Goal: Task Accomplishment & Management: Complete application form

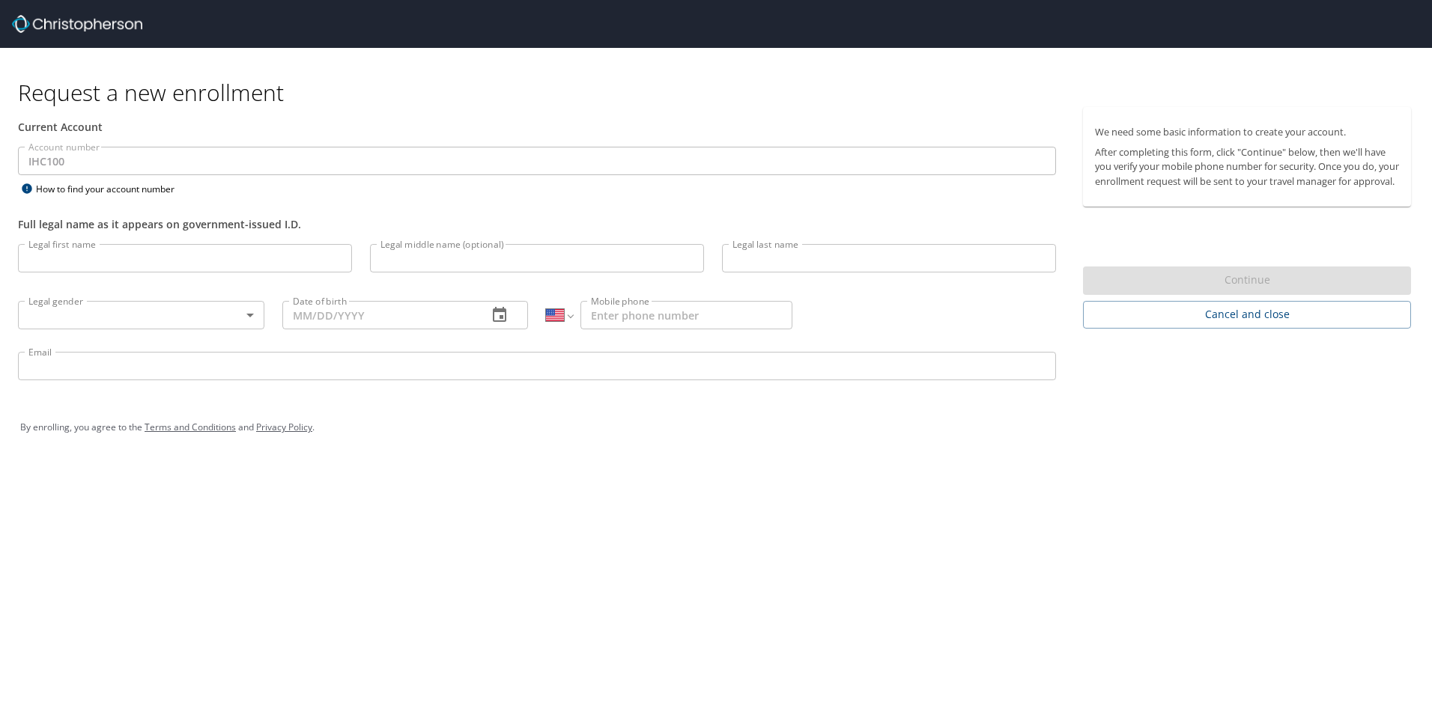
select select "US"
click at [77, 256] on input "Legal first name" at bounding box center [185, 258] width 334 height 28
type input "Meredih"
type input "[PERSON_NAME]"
click at [78, 259] on input "Meredih" at bounding box center [185, 258] width 334 height 28
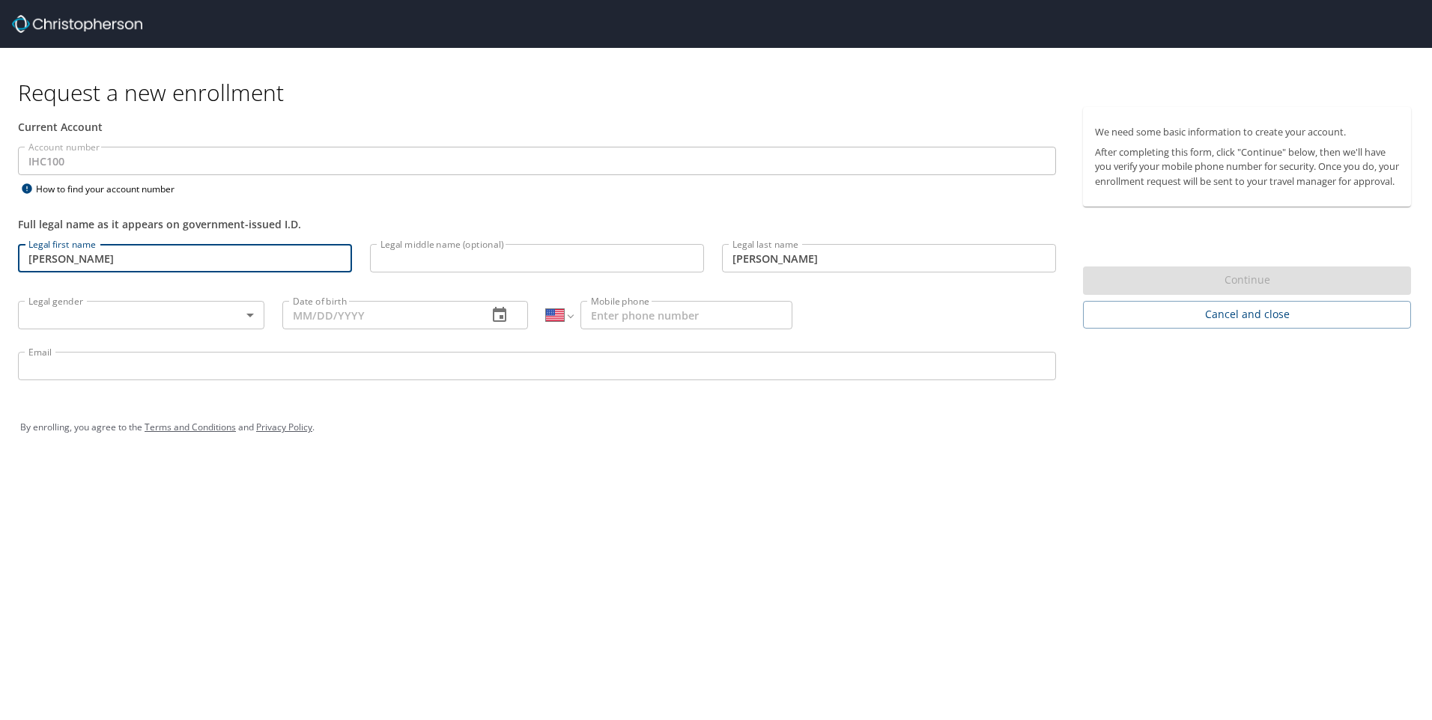
type input "[PERSON_NAME]"
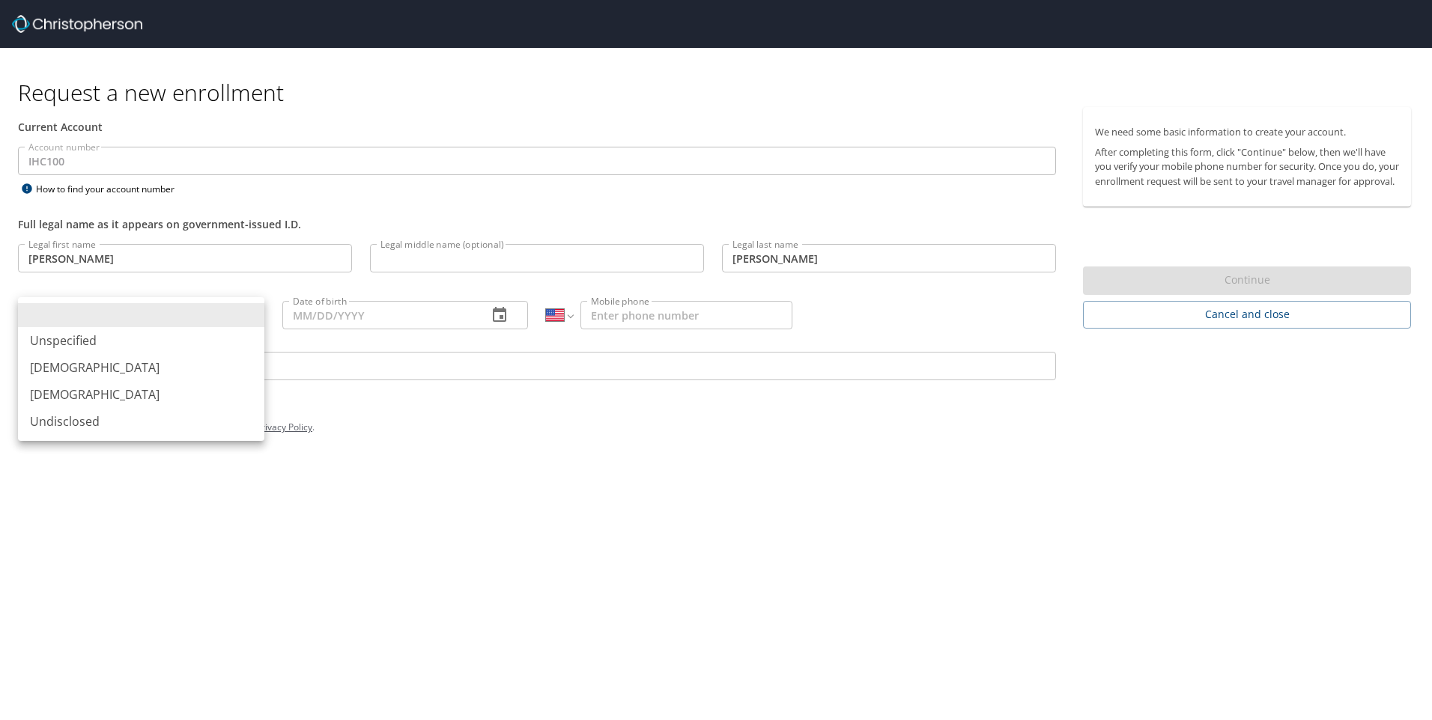
click at [49, 318] on body "Request a new enrollment Current Account Account number IHC100 Account number H…" at bounding box center [716, 360] width 1432 height 720
click at [55, 397] on li "[DEMOGRAPHIC_DATA]" at bounding box center [141, 394] width 246 height 27
type input "[DEMOGRAPHIC_DATA]"
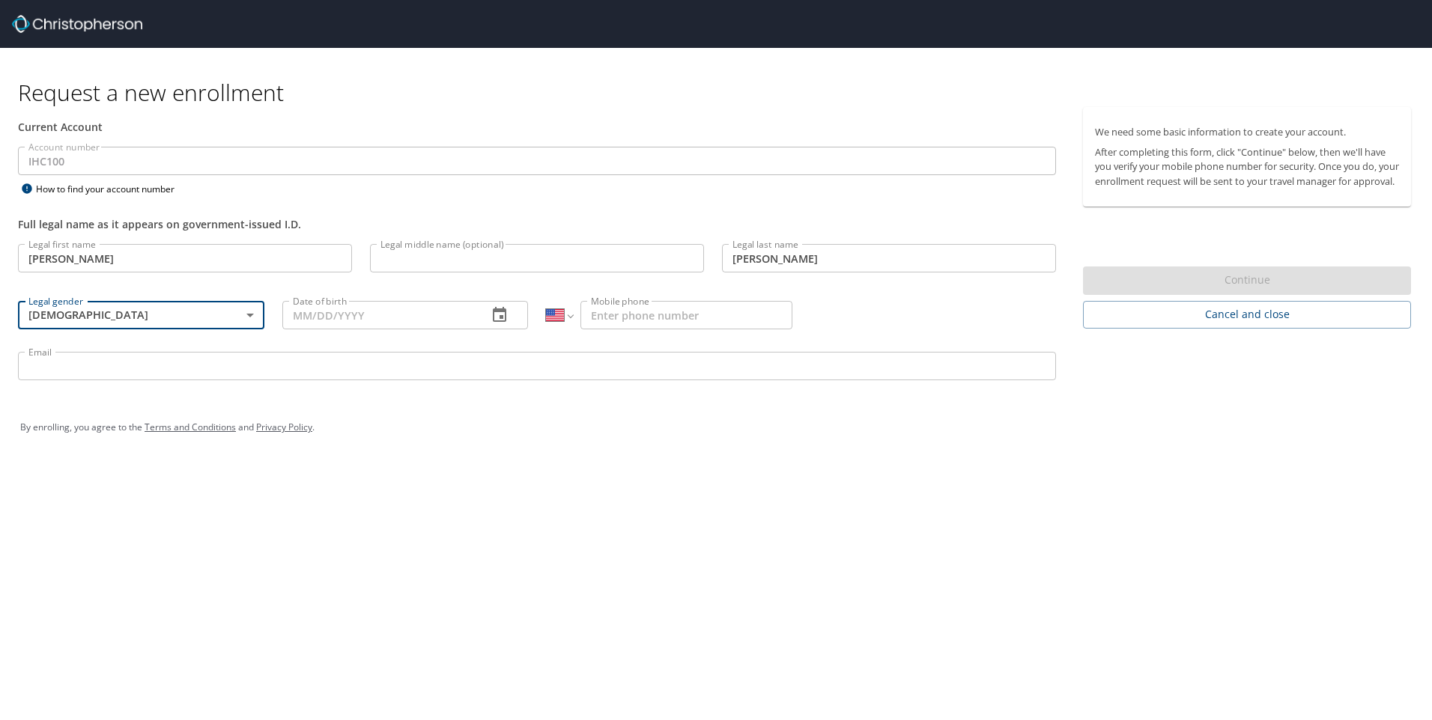
click at [330, 316] on input "Date of birth" at bounding box center [379, 315] width 194 height 28
type input "[DATE]"
type input "[PHONE_NUMBER]"
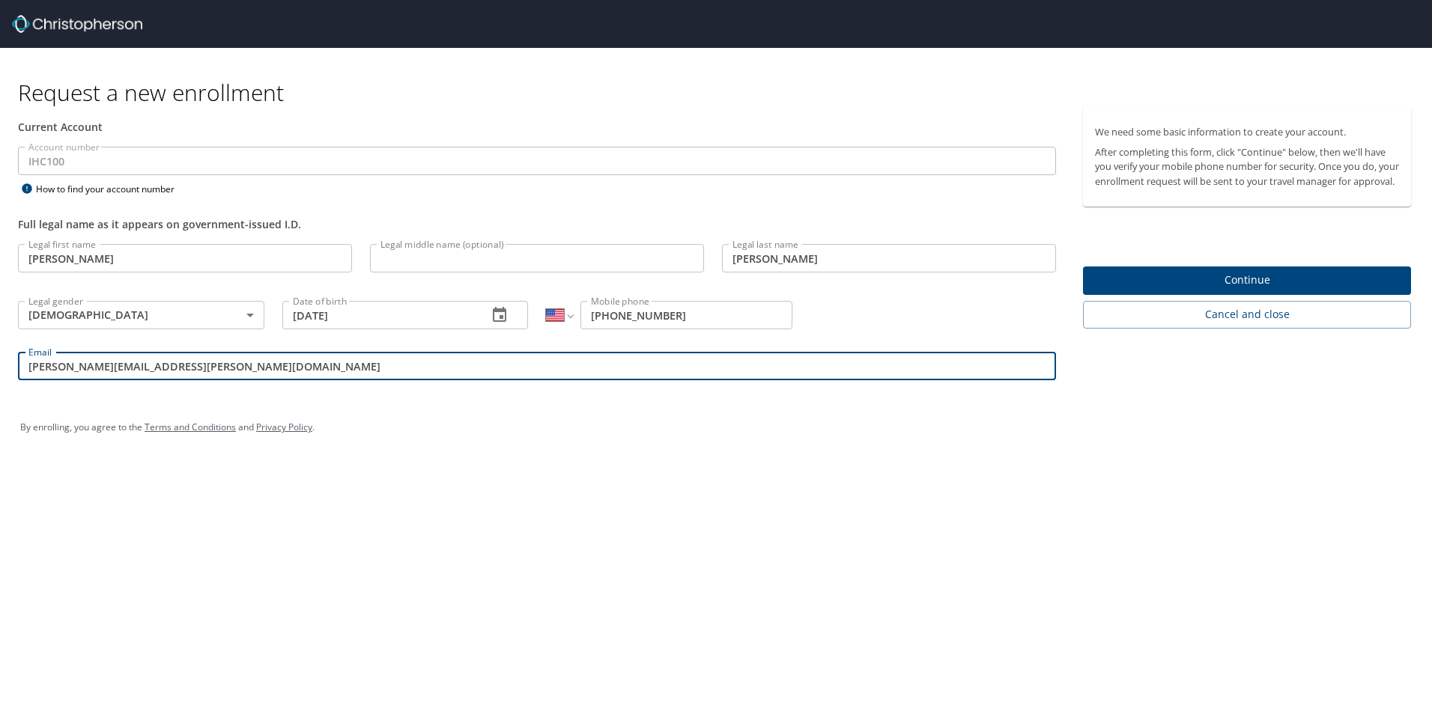
type input "[PERSON_NAME][EMAIL_ADDRESS][PERSON_NAME][DOMAIN_NAME]"
click at [1212, 290] on span "Continue" at bounding box center [1247, 280] width 304 height 19
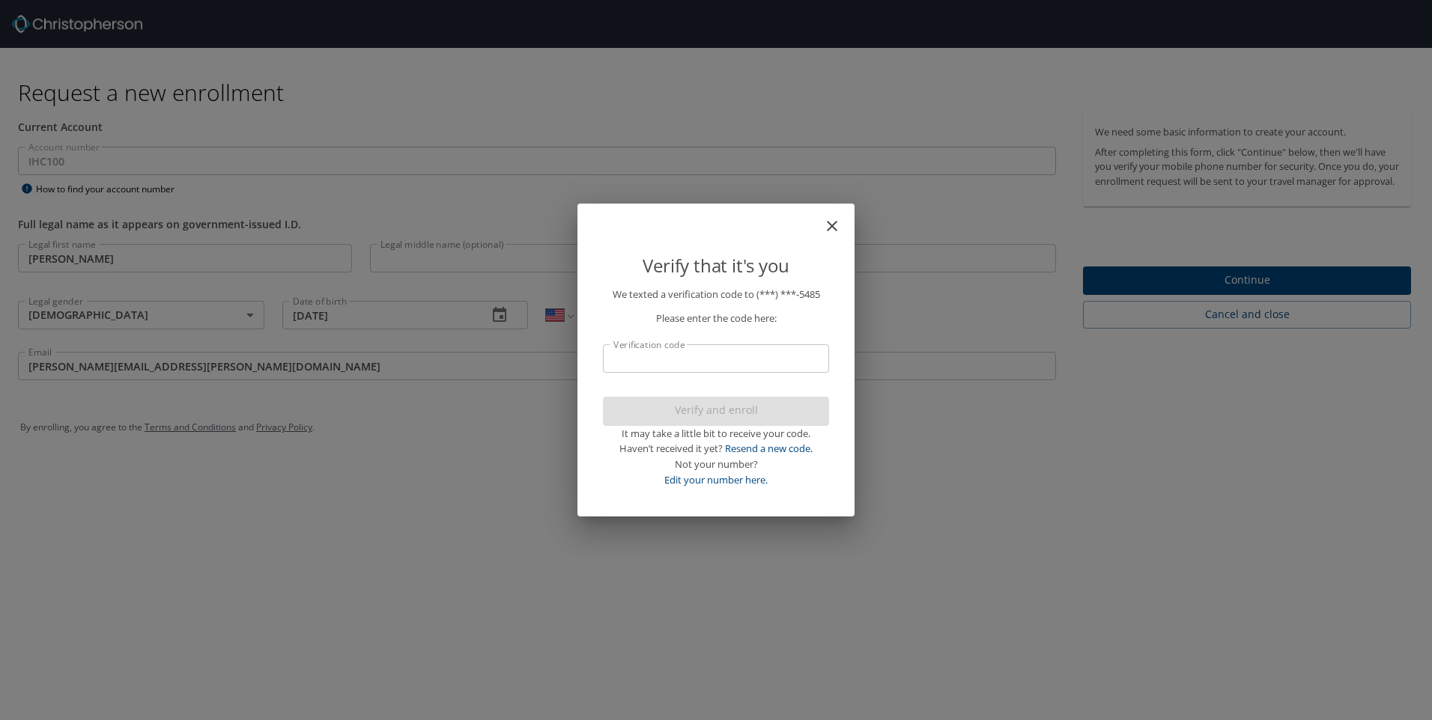
click at [727, 365] on input "Verification code" at bounding box center [716, 358] width 226 height 28
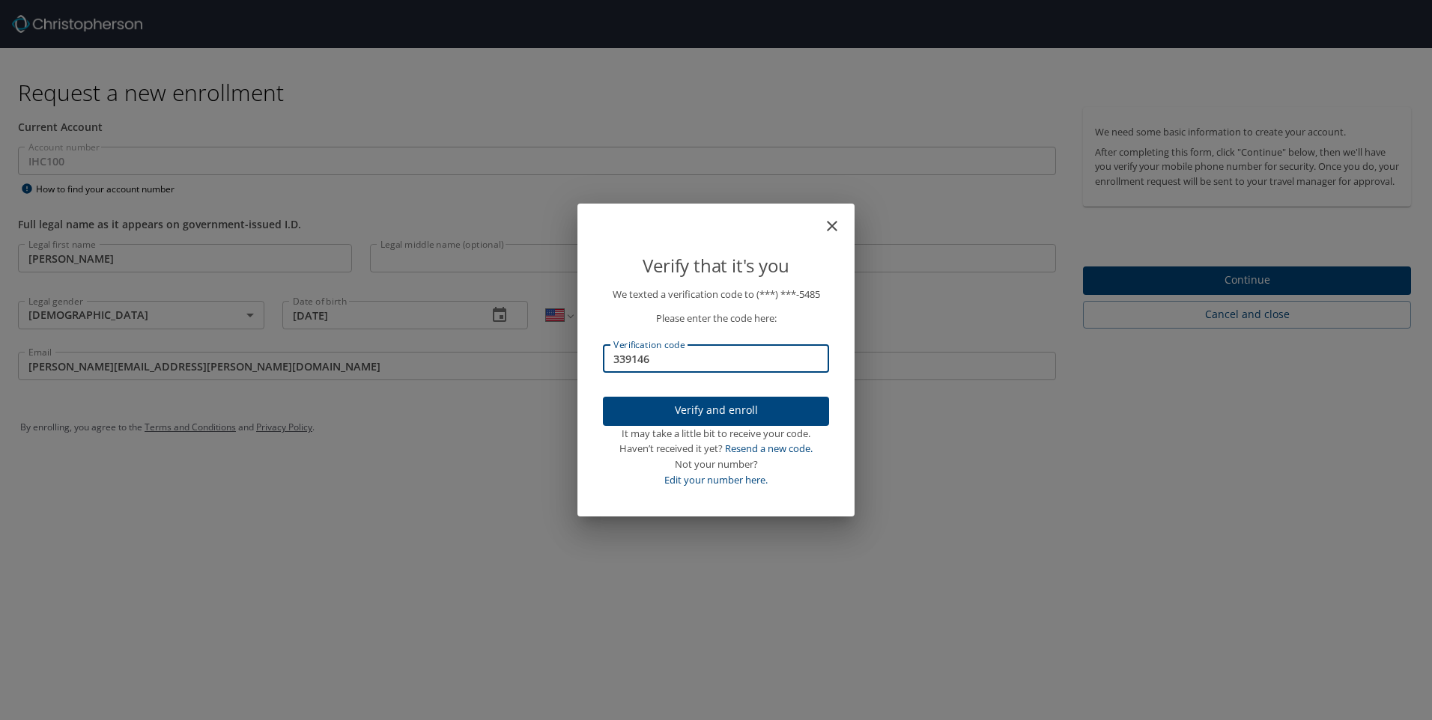
type input "339146"
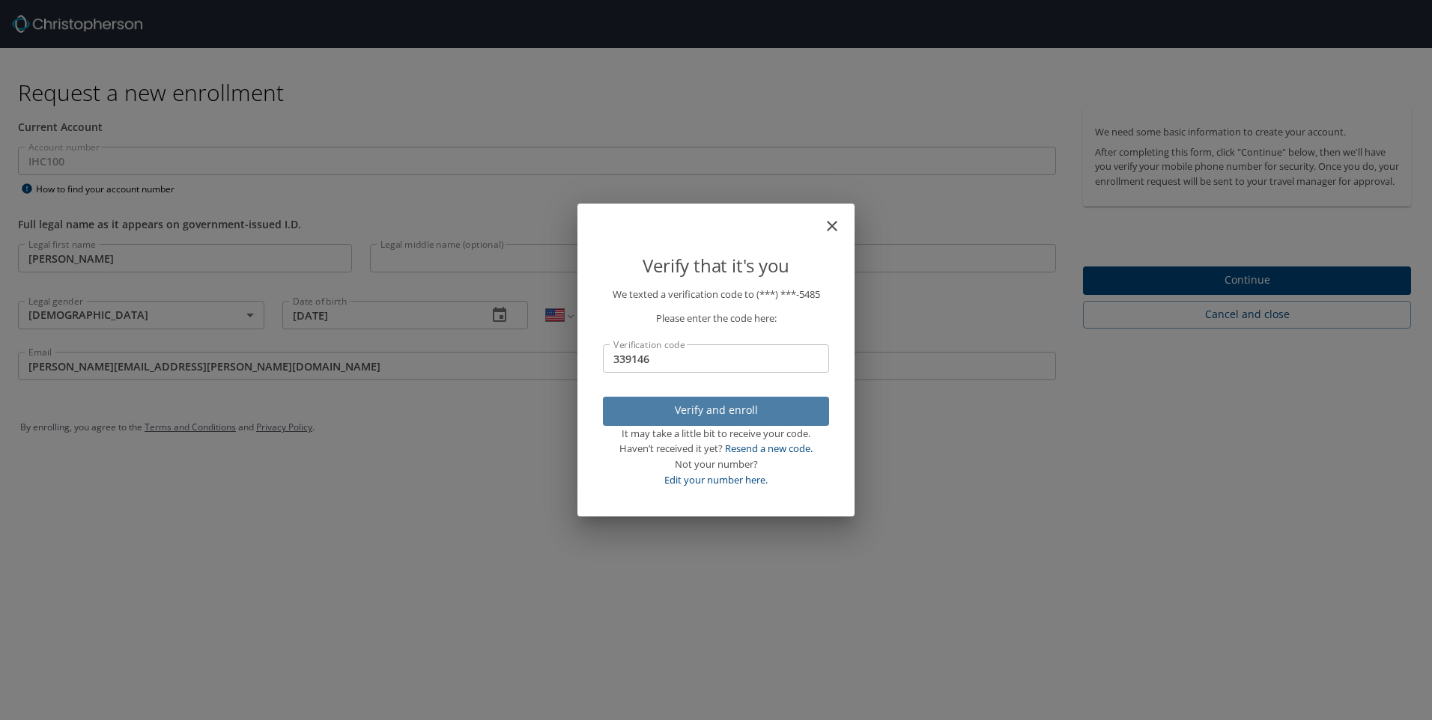
click at [710, 415] on span "Verify and enroll" at bounding box center [716, 410] width 202 height 19
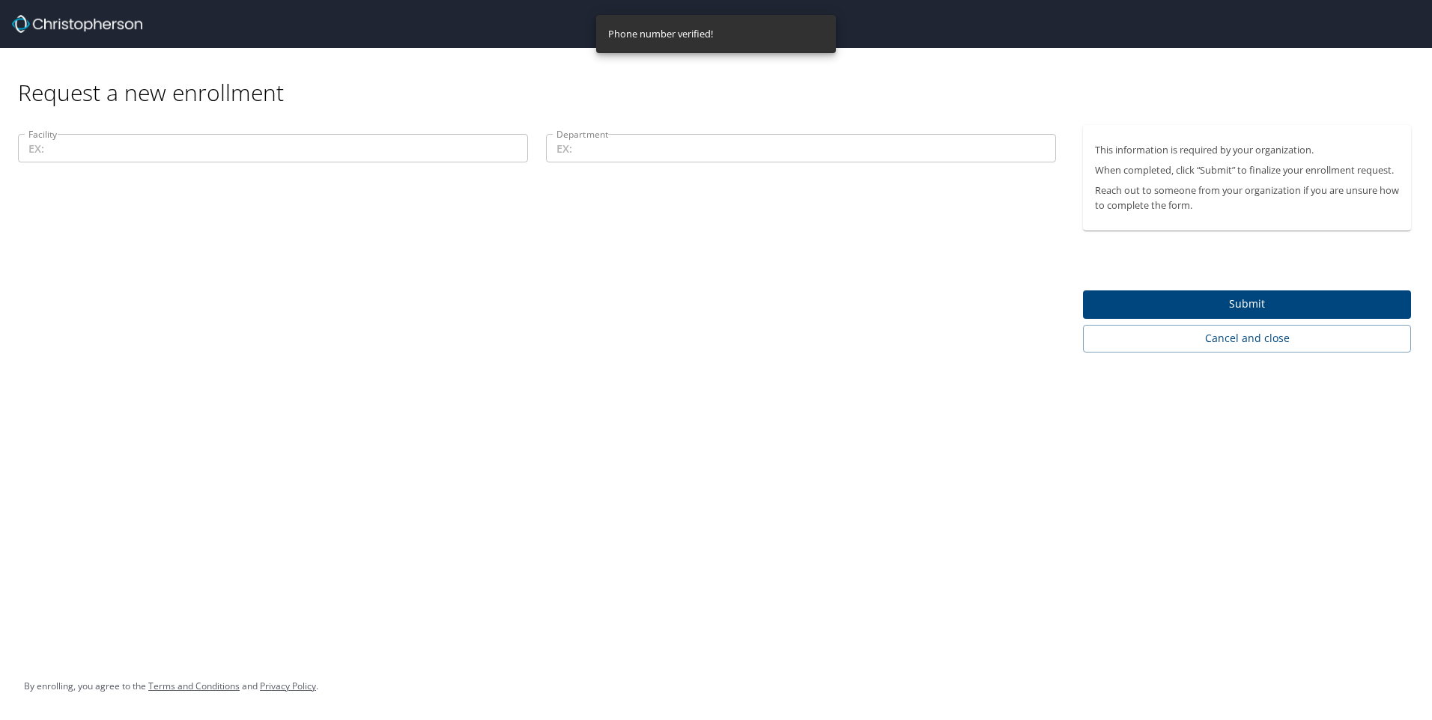
click at [228, 139] on input "Facility" at bounding box center [273, 148] width 510 height 28
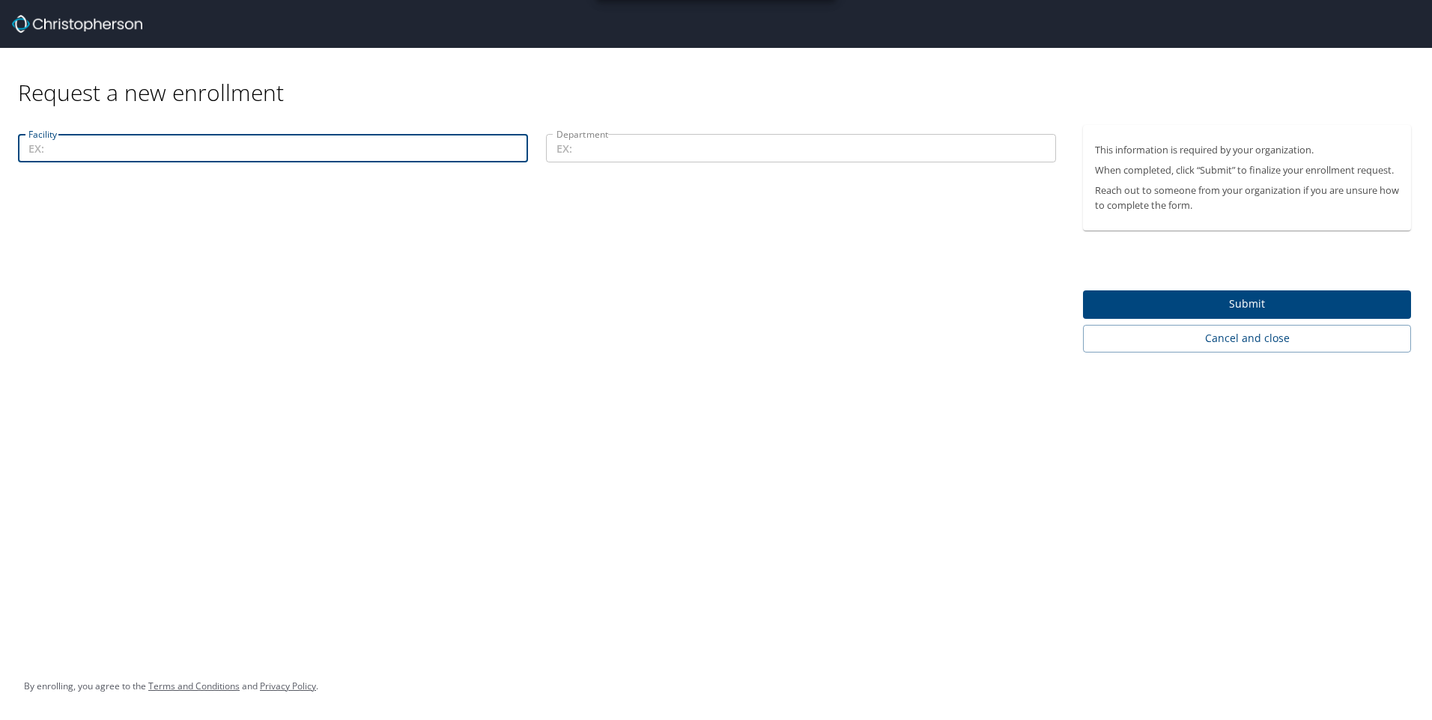
click at [636, 151] on input "Department" at bounding box center [801, 148] width 510 height 28
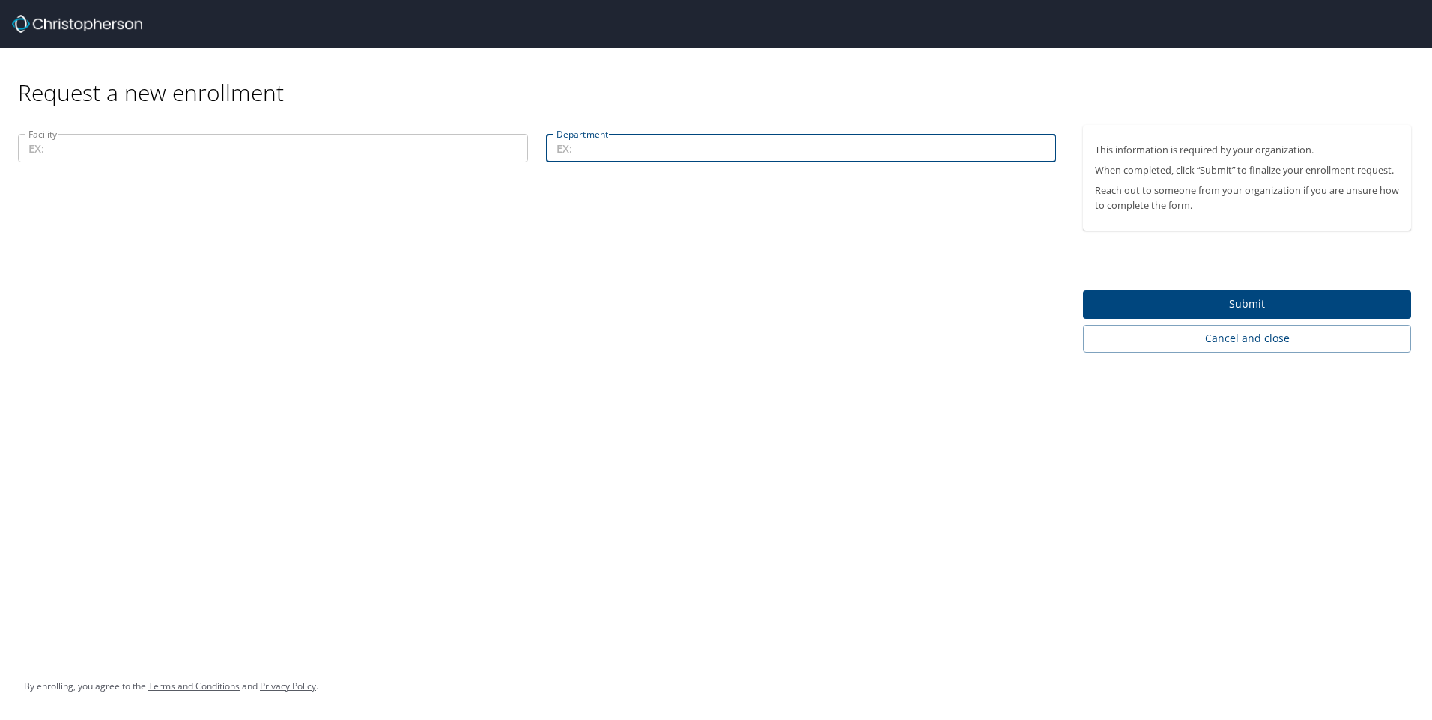
click at [325, 145] on input "Facility" at bounding box center [273, 148] width 510 height 28
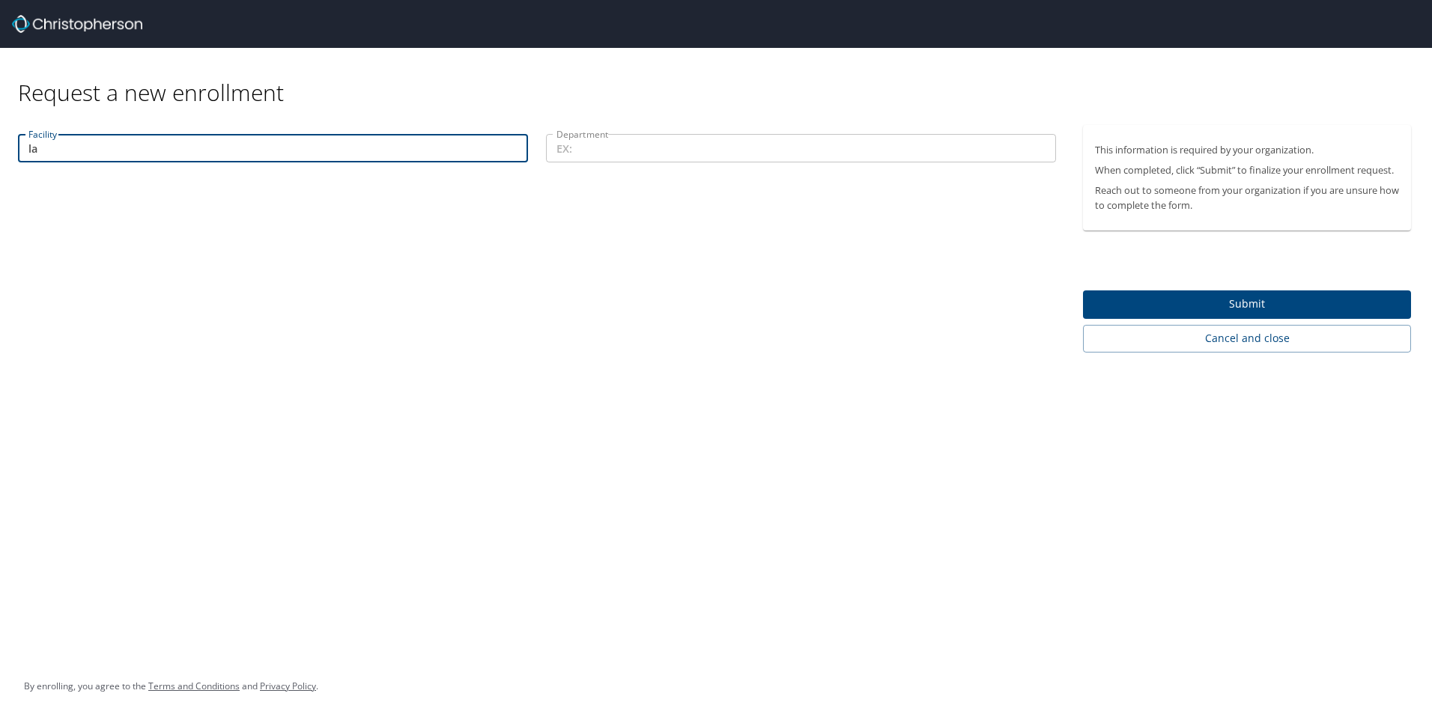
type input "l"
type input "Instacare"
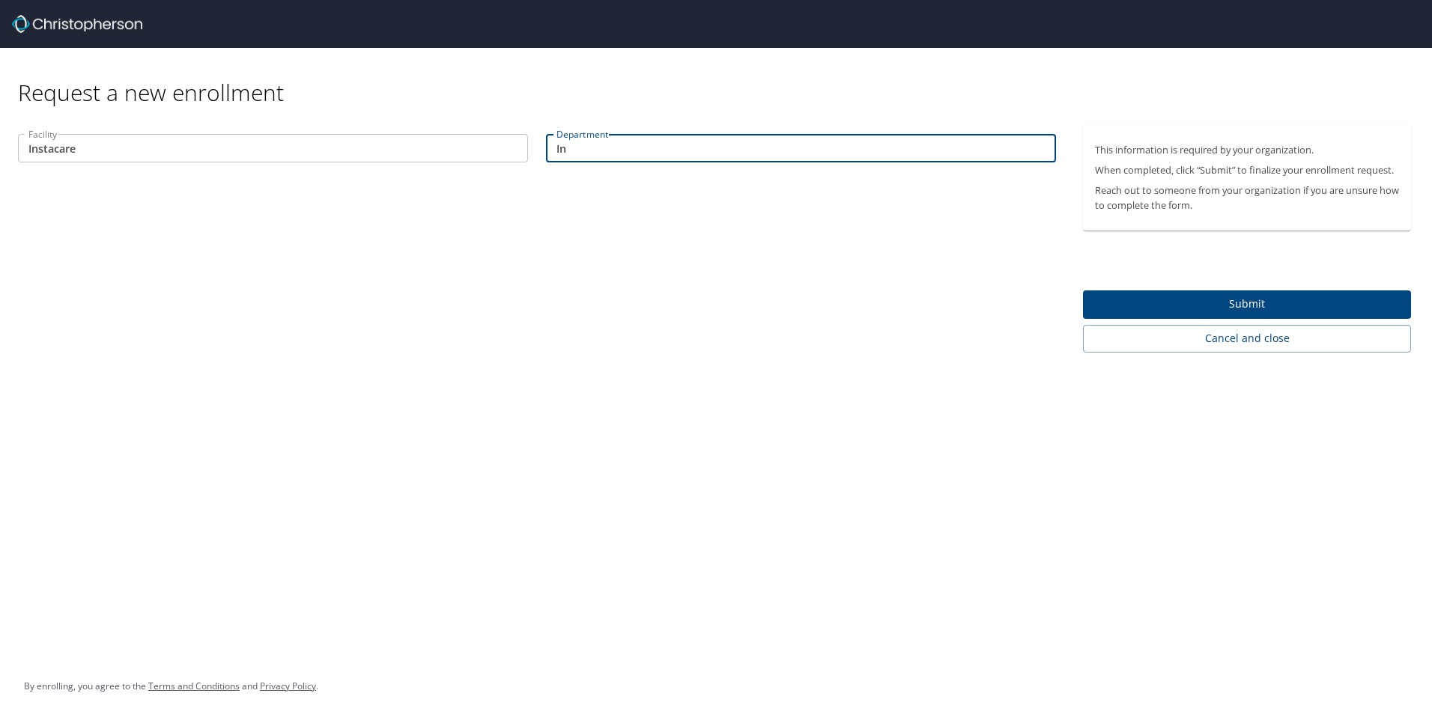
type input "I"
type input "Instacare"
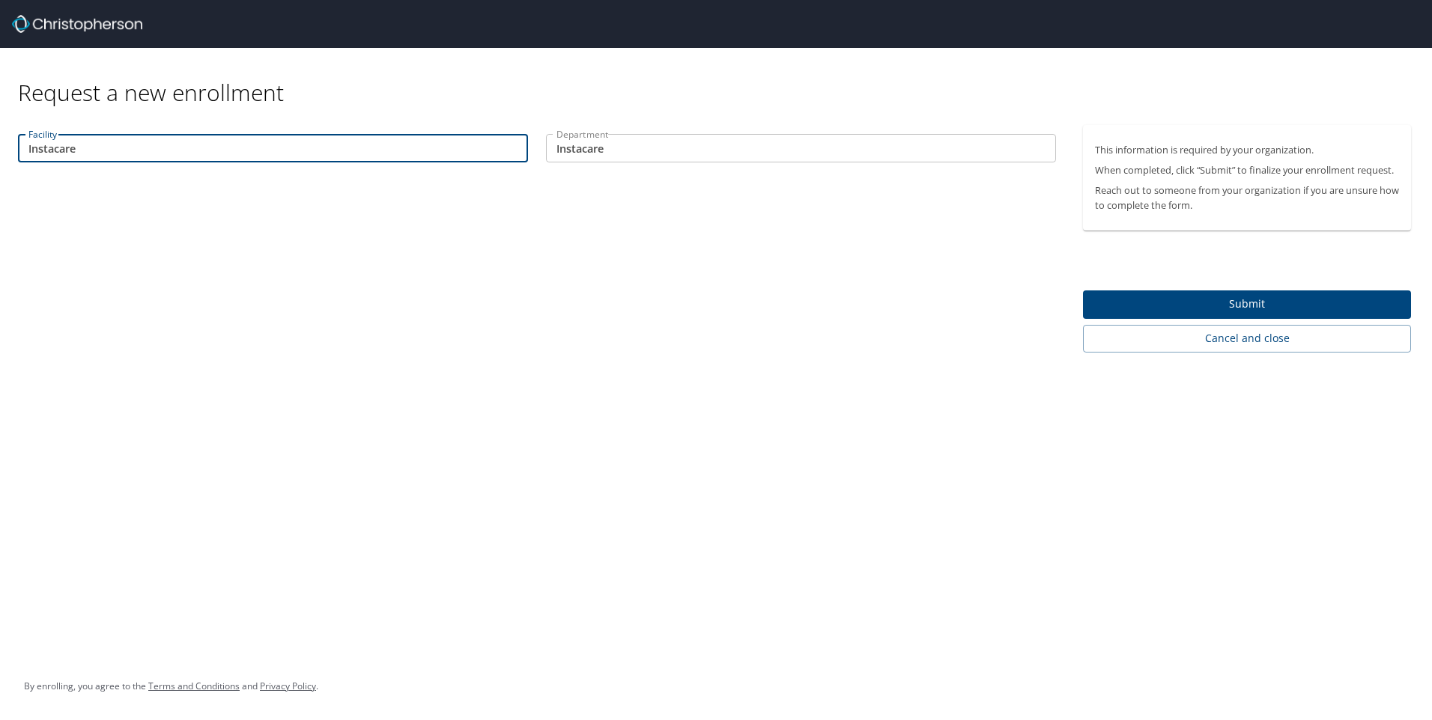
drag, startPoint x: 323, startPoint y: 149, endPoint x: -150, endPoint y: 124, distance: 473.2
click at [0, 124] on html "Request a new enrollment Facility Instacare Facility Department Instacare Depar…" at bounding box center [716, 360] width 1432 height 720
type input "[PERSON_NAME] PRKWY"
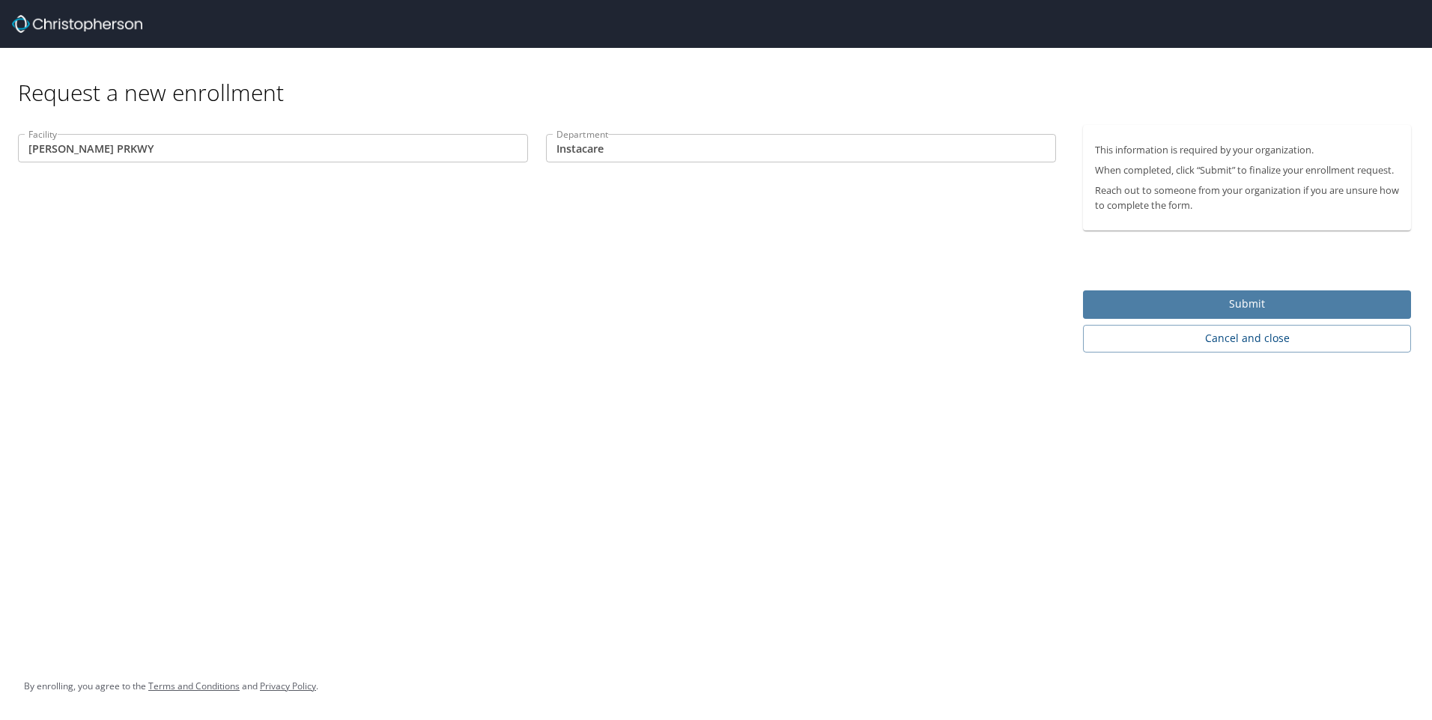
click at [1268, 302] on span "Submit" at bounding box center [1247, 304] width 304 height 19
